Goal: Transaction & Acquisition: Purchase product/service

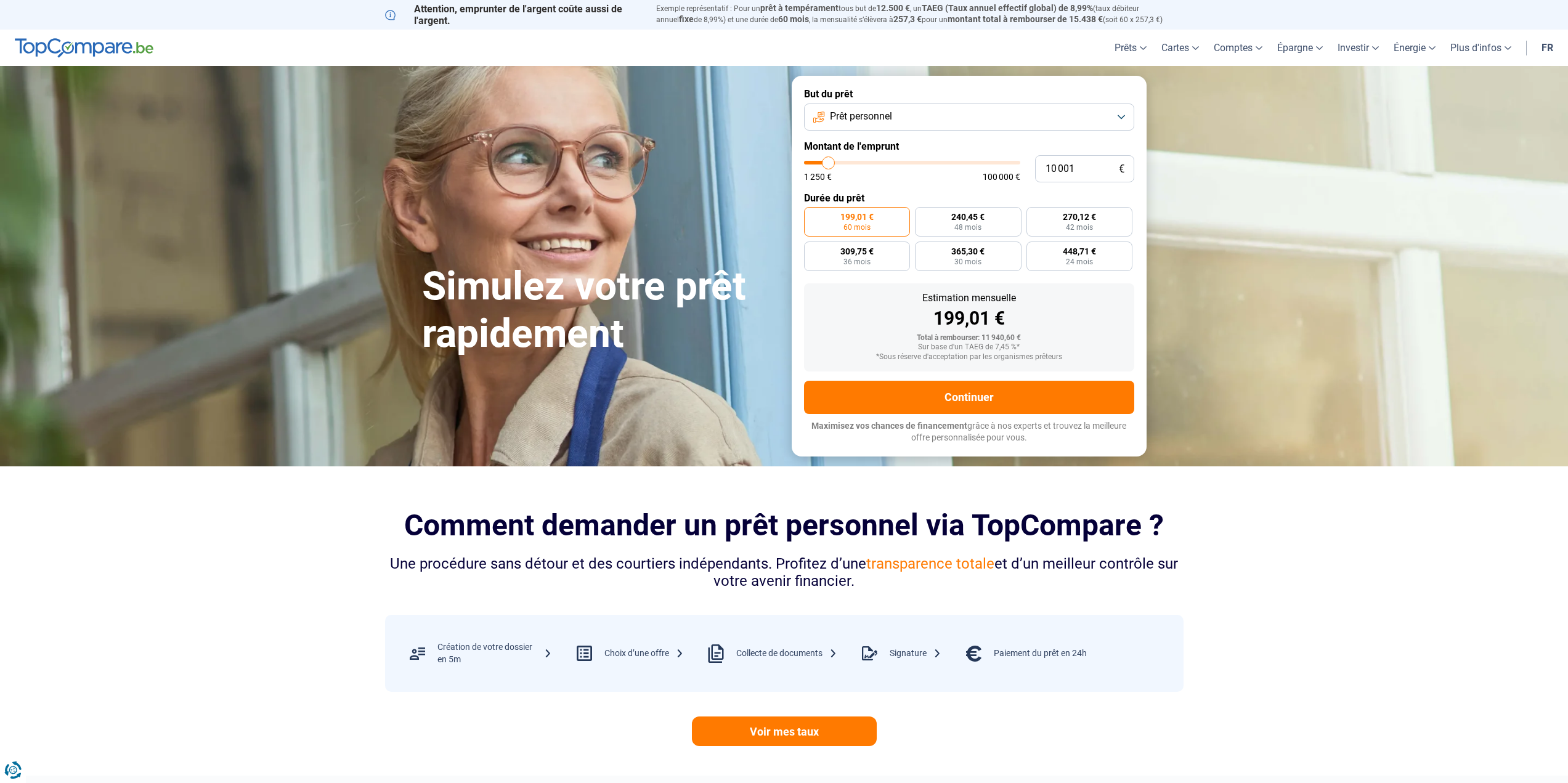
type input "11 500"
type input "11500"
type input "11 750"
type input "11750"
type input "12 000"
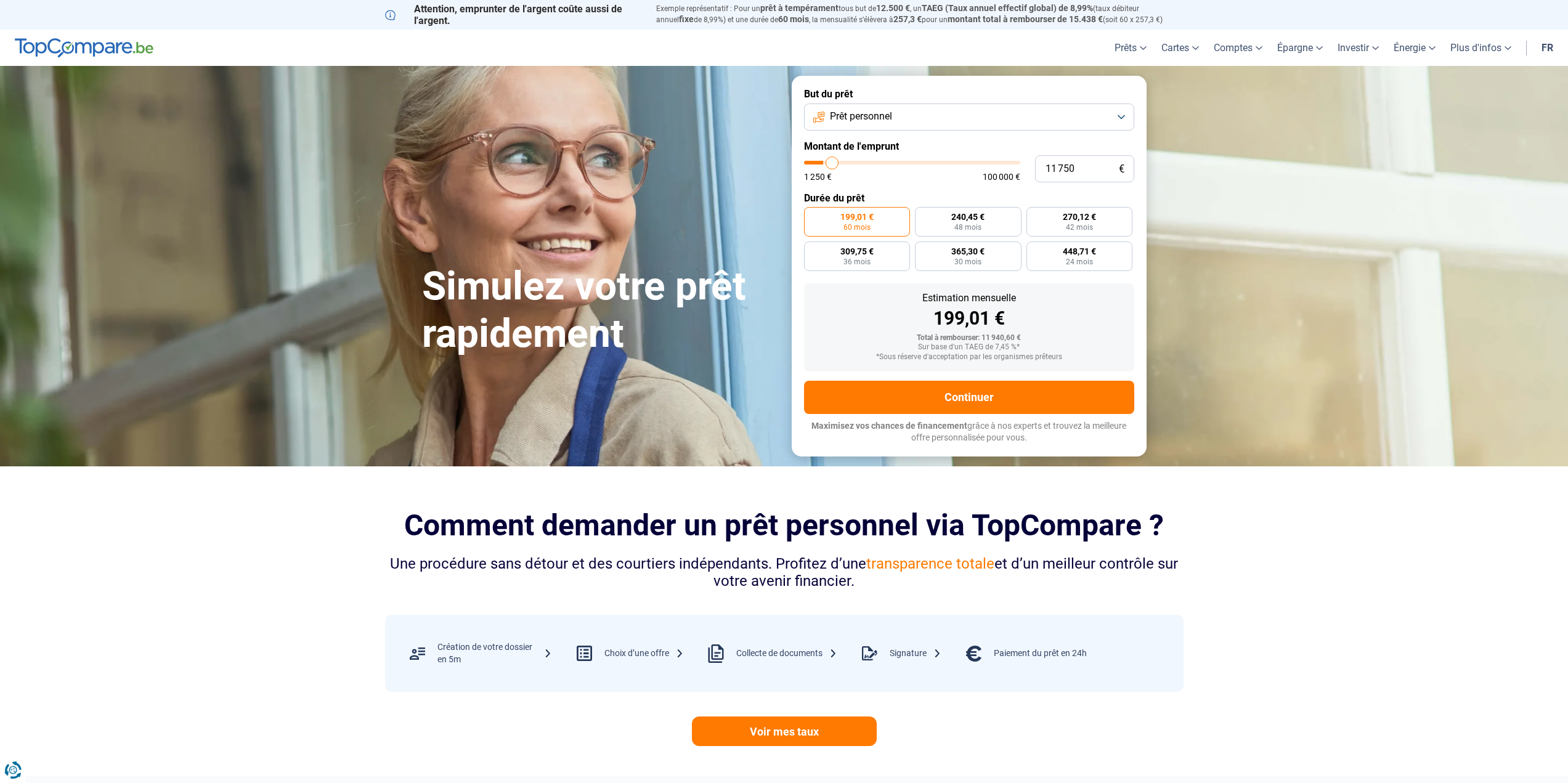
type input "12000"
type input "12 500"
type input "12500"
type input "12 750"
type input "12750"
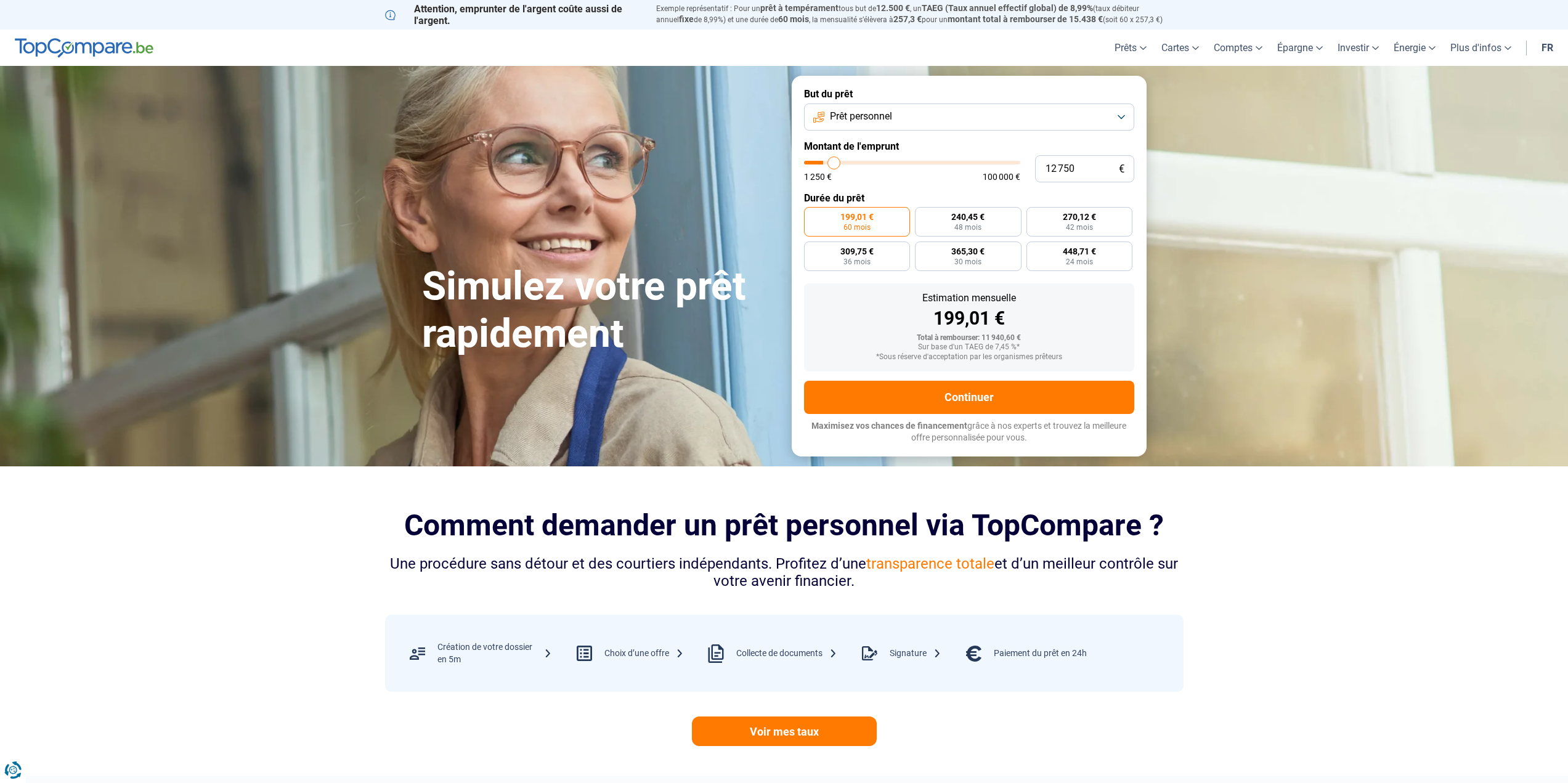
type input "13 250"
type input "13250"
type input "13 500"
type input "13500"
type input "14 000"
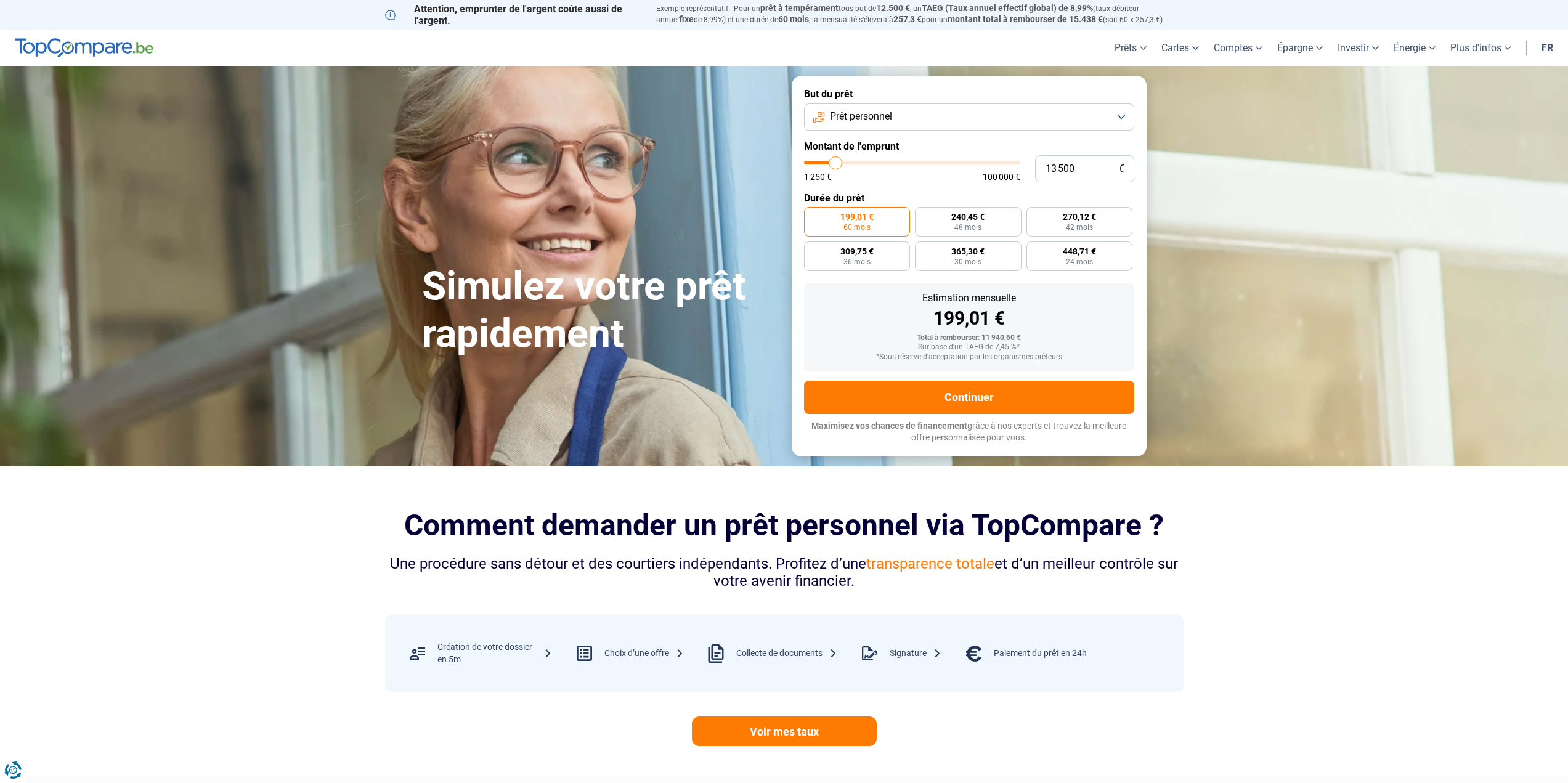
type input "14000"
type input "13 500"
type input "13500"
type input "13 250"
type input "13250"
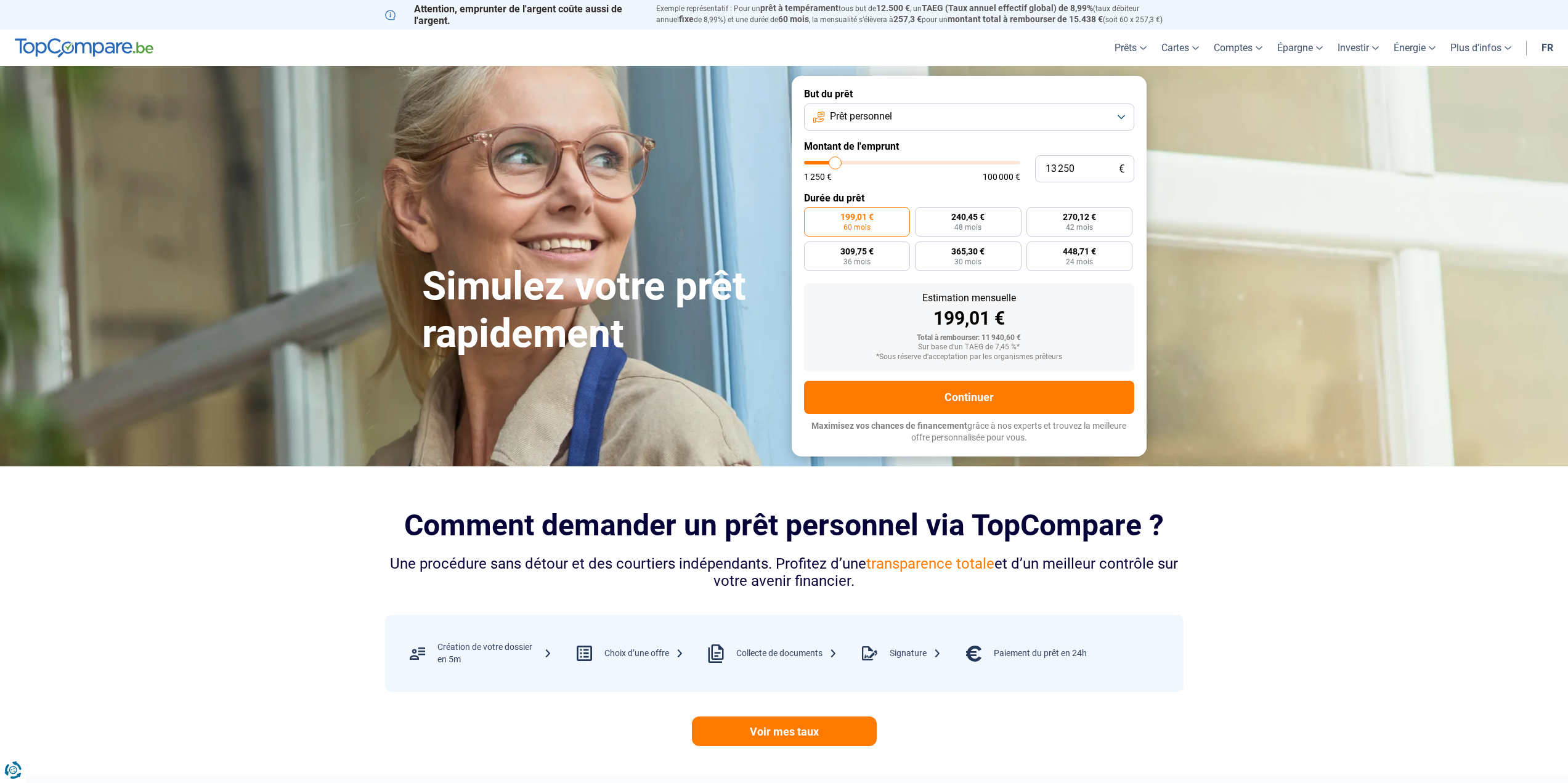
type input "13 000"
type input "13000"
type input "12 750"
type input "12750"
type input "12 500"
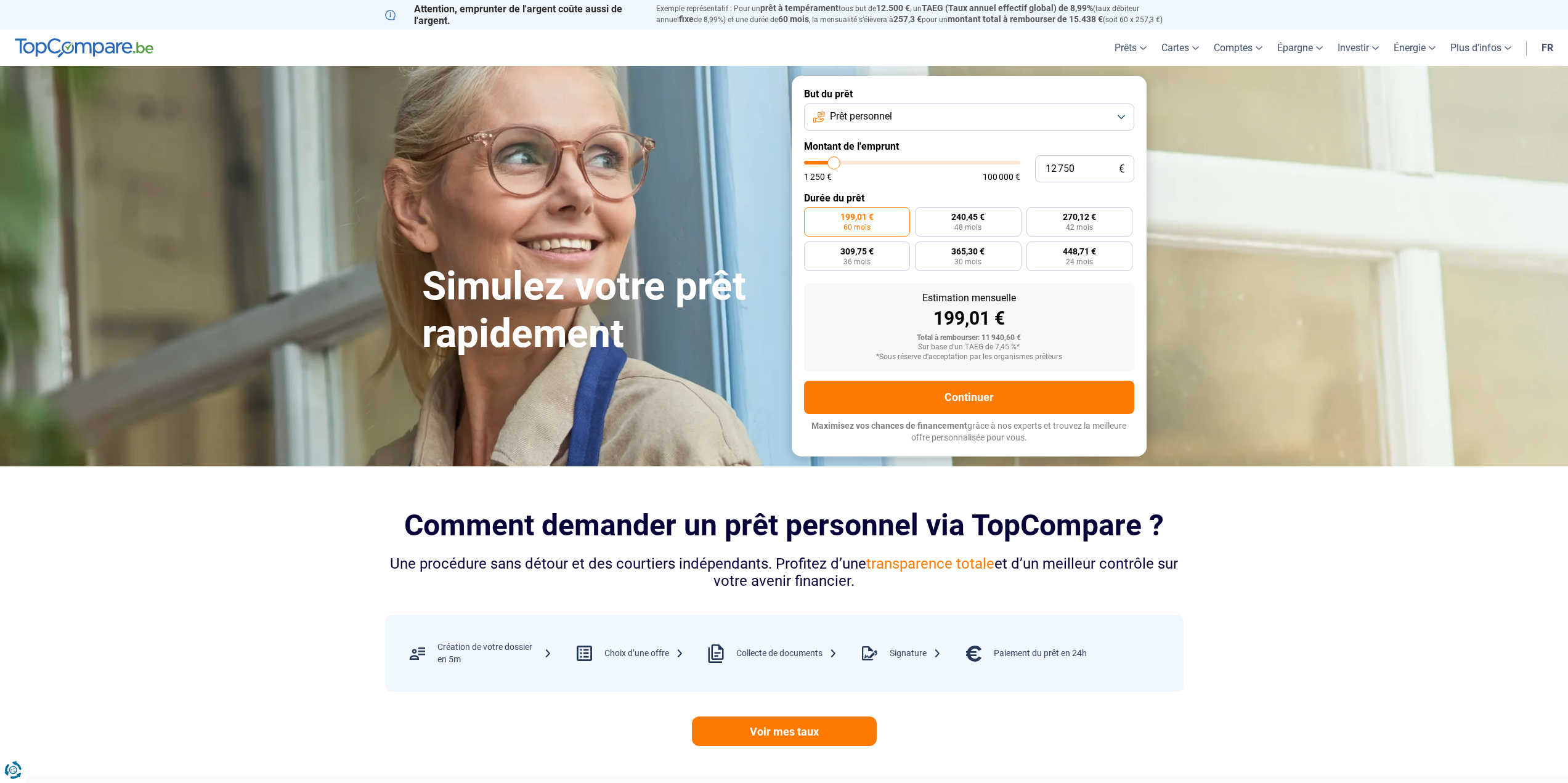
type input "12500"
type input "12 000"
type input "12000"
type input "11 750"
type input "11750"
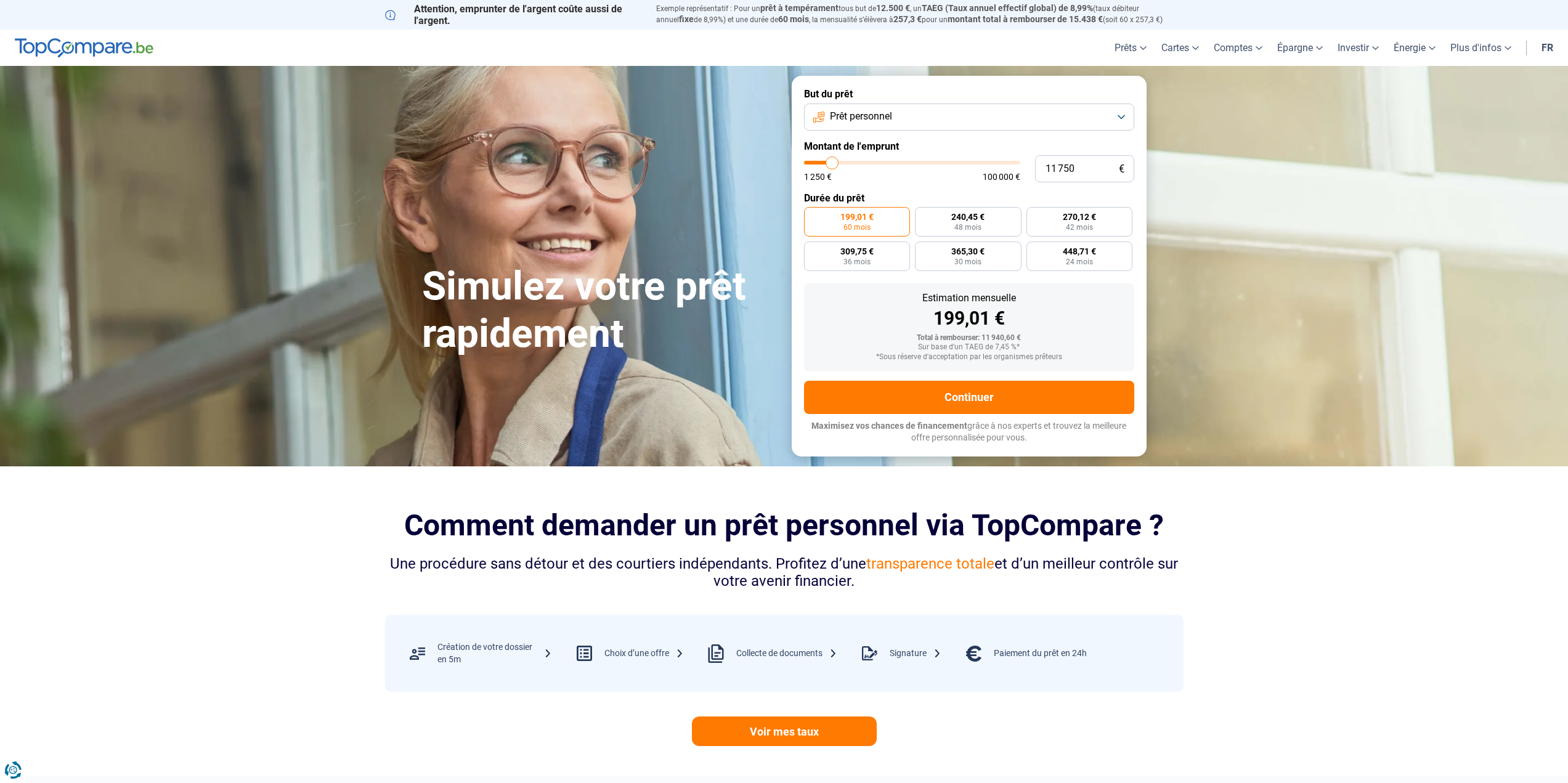
type input "11 500"
type input "11500"
type input "11 250"
type input "11250"
type input "11 000"
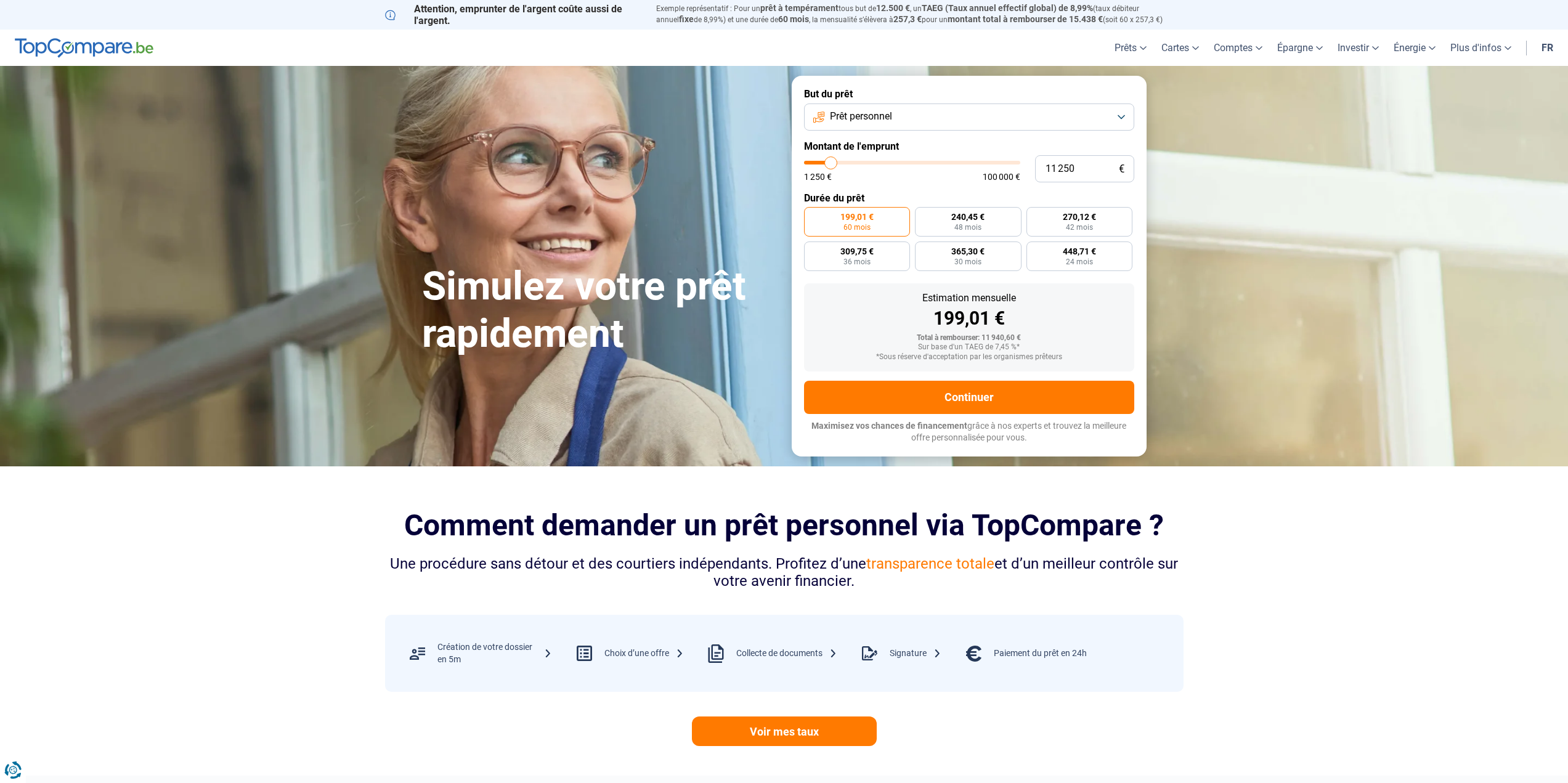
type input "11000"
type input "10 500"
type input "10500"
type input "10 250"
type input "10250"
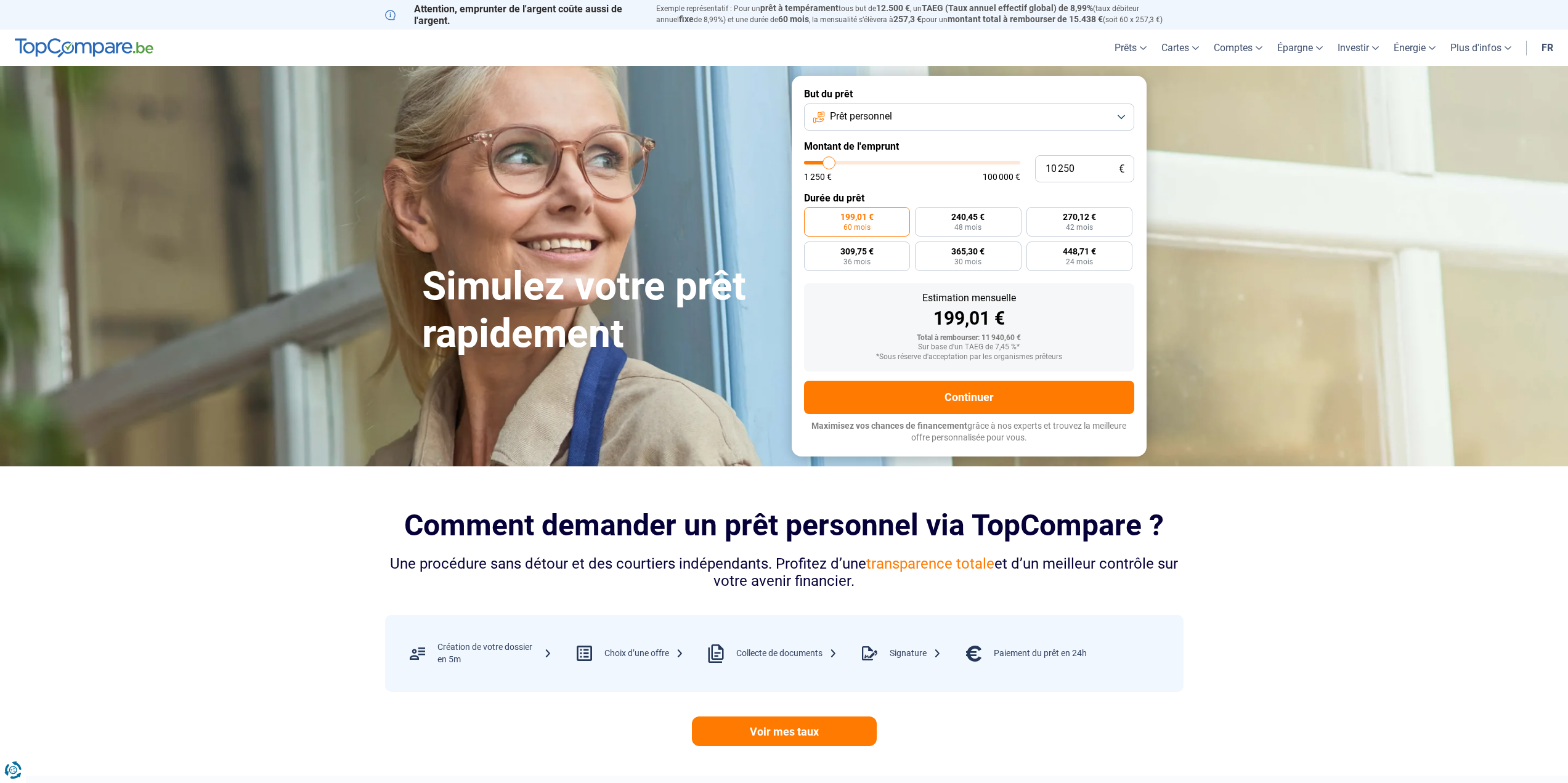
type input "10 000"
type input "10000"
click at [829, 164] on input "range" at bounding box center [912, 162] width 216 height 3
radio input "true"
click at [829, 164] on input "range" at bounding box center [912, 162] width 216 height 3
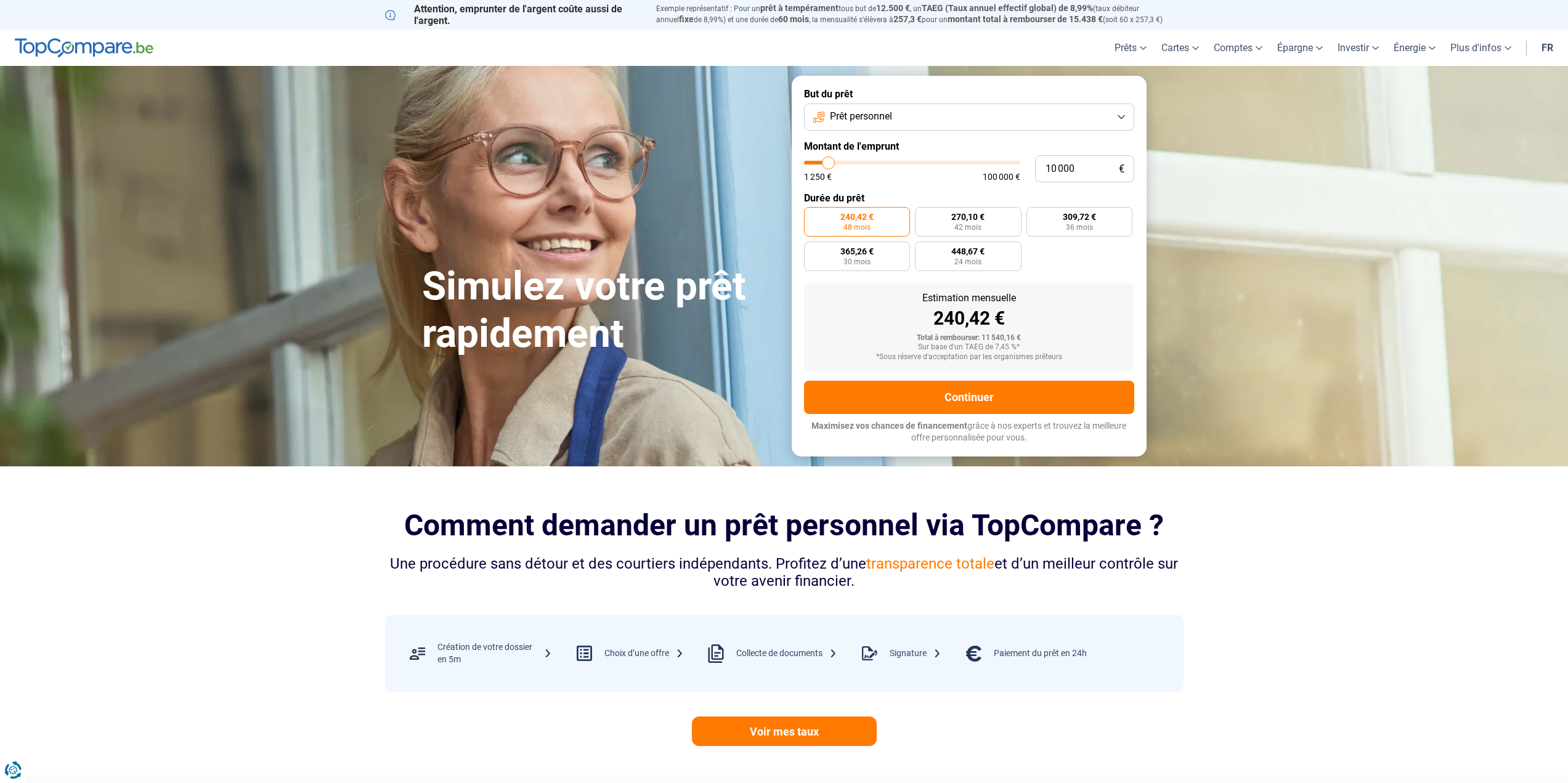
click at [958, 121] on button "Prêt personnel" at bounding box center [969, 117] width 330 height 27
click at [875, 199] on span "Prêt voiture" at bounding box center [854, 198] width 49 height 13
click at [794, 729] on link "Voir mes taux" at bounding box center [784, 731] width 185 height 30
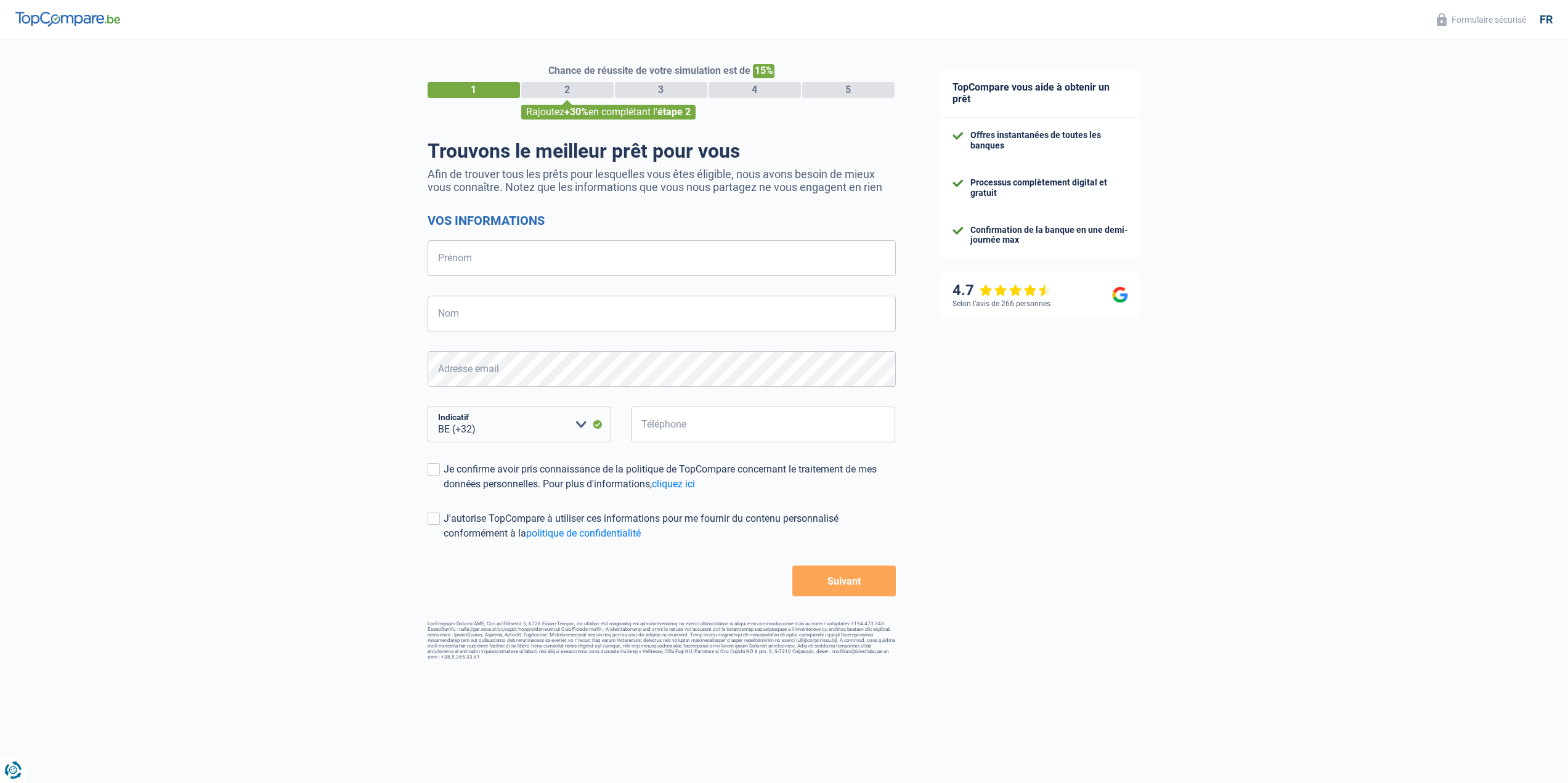
select select "32"
